Goal: Transaction & Acquisition: Obtain resource

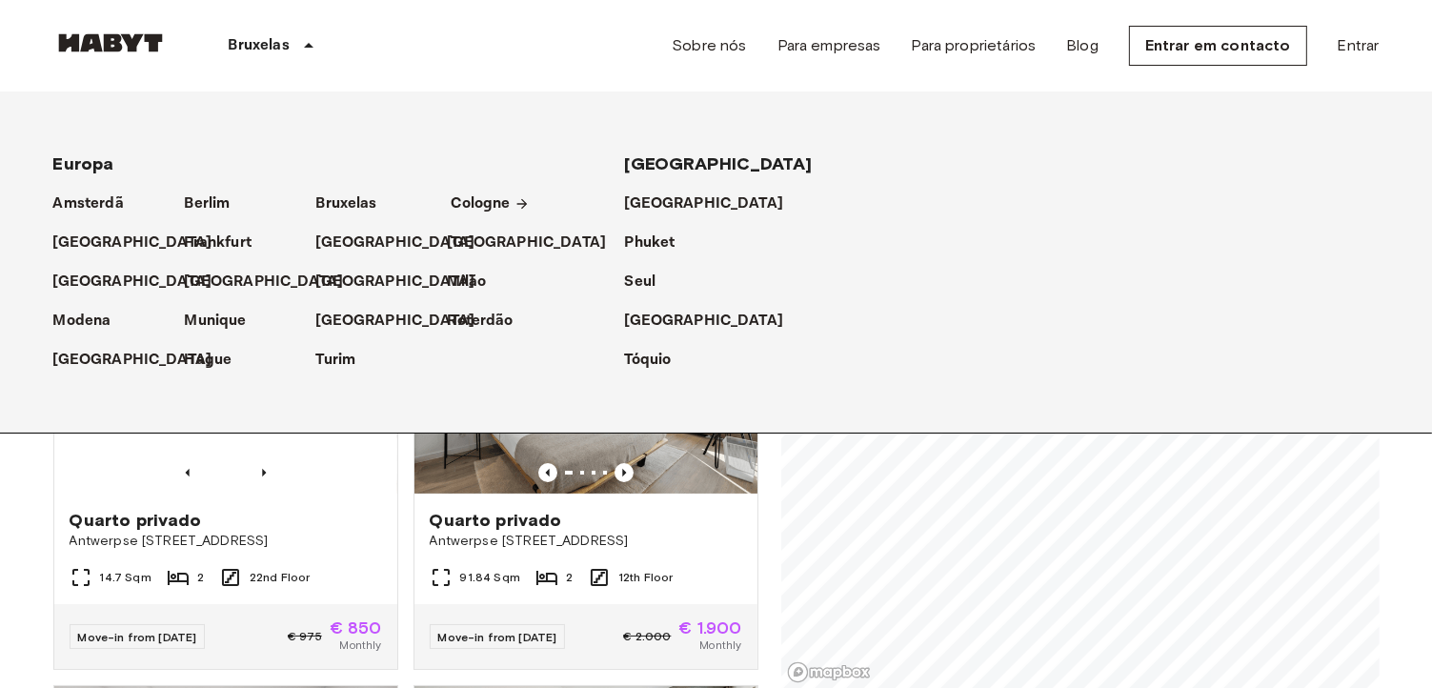
click at [457, 208] on p "Cologne" at bounding box center [480, 203] width 59 height 23
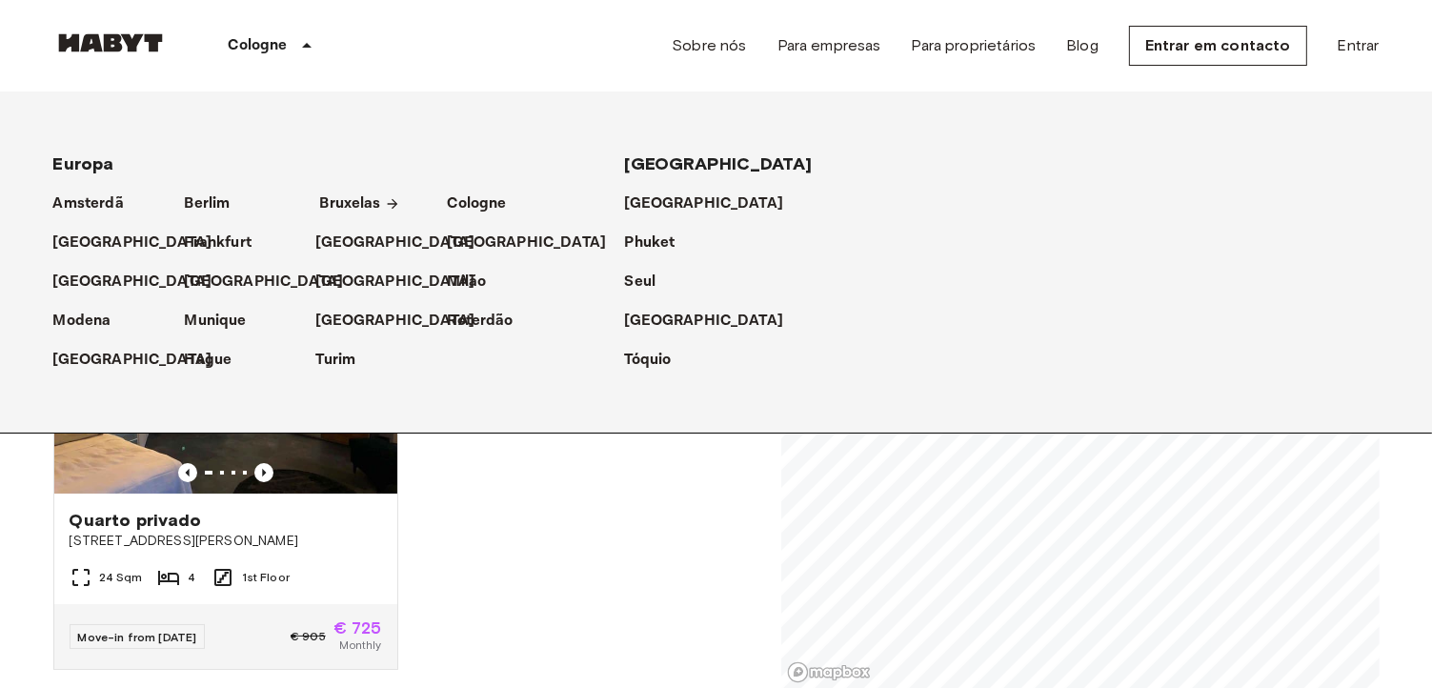
click at [326, 198] on p "Bruxelas" at bounding box center [350, 203] width 61 height 23
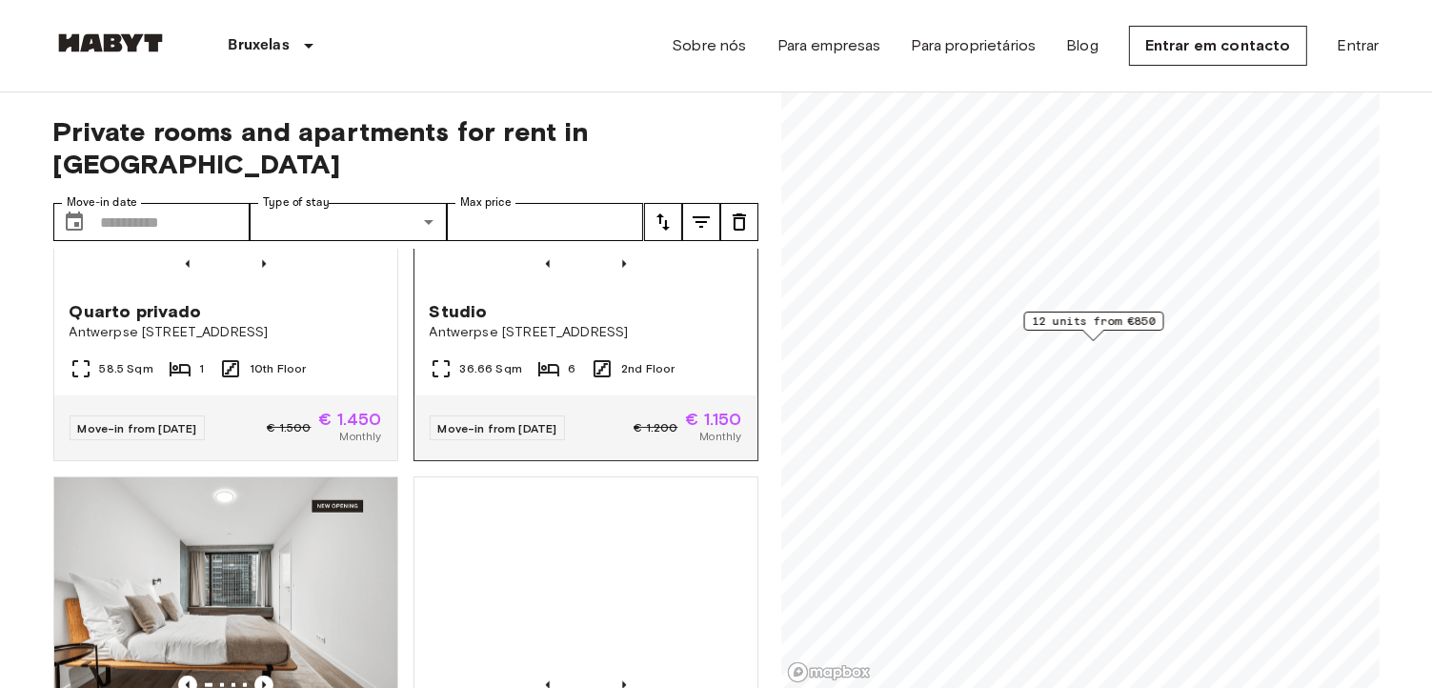
scroll to position [1905, 0]
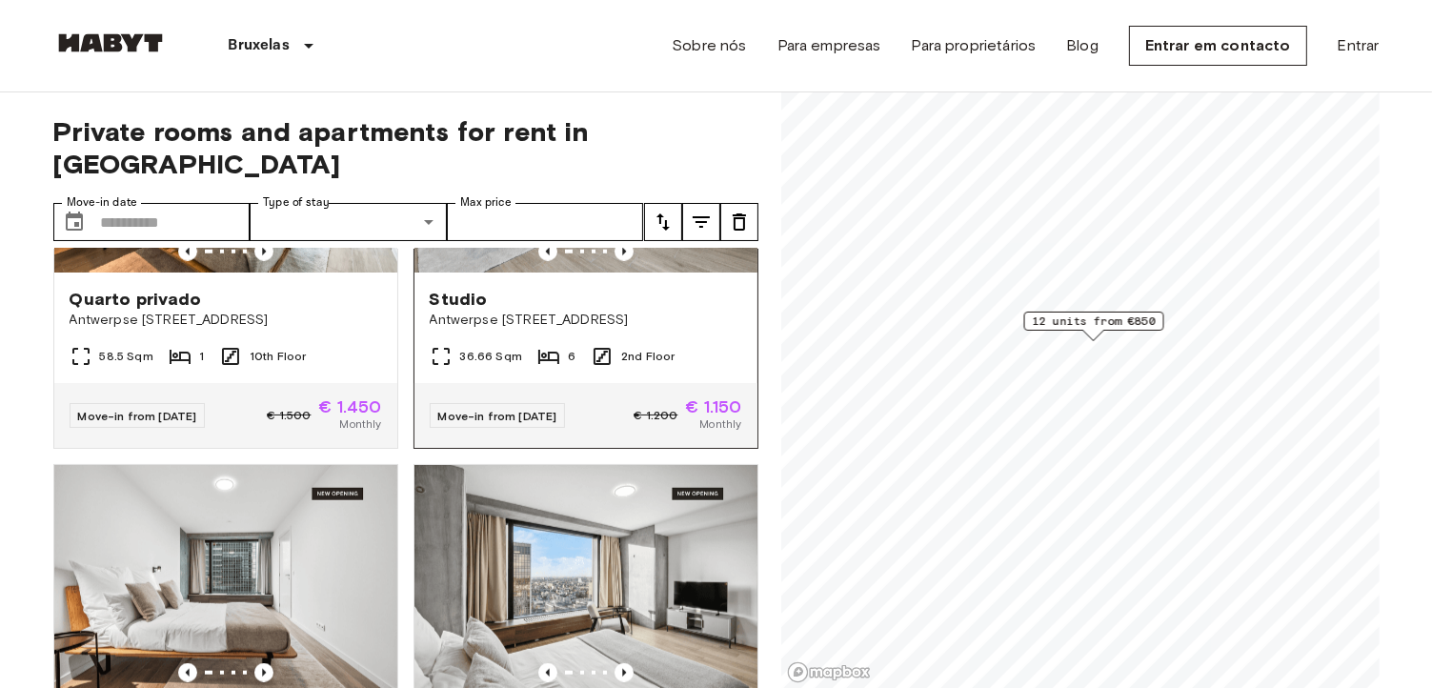
click at [652, 448] on div "Move-in from [DATE] € 1.200 € 1.150 Monthly" at bounding box center [585, 415] width 343 height 65
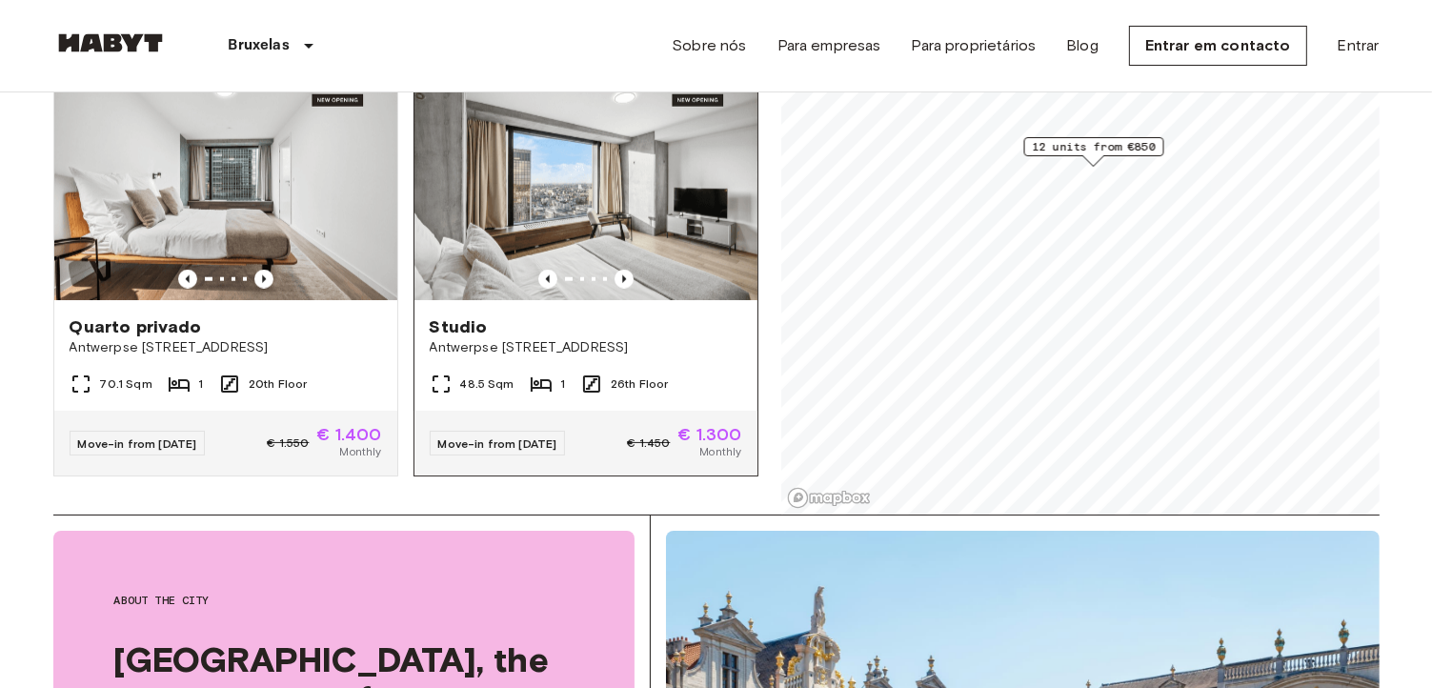
scroll to position [191, 0]
